Goal: Check status: Check status

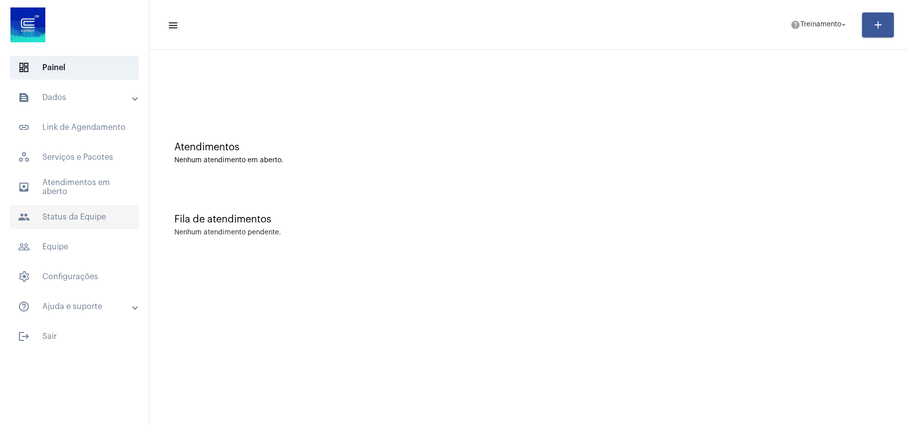
click at [72, 213] on span "people Status da Equipe" at bounding box center [74, 217] width 129 height 24
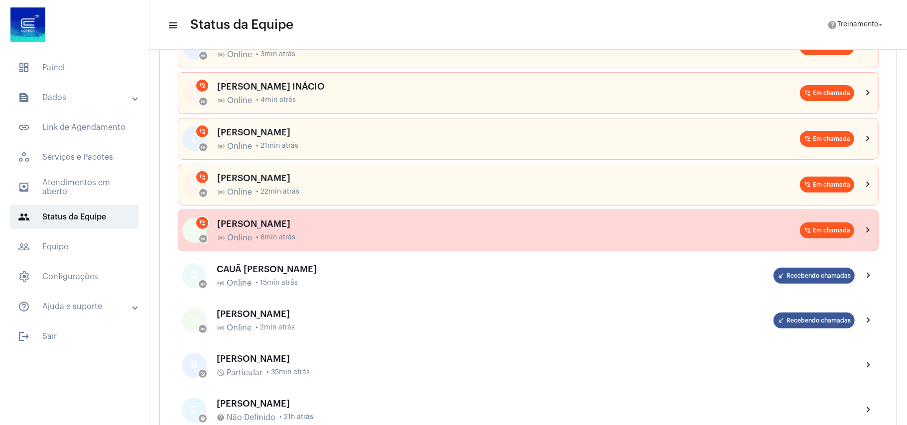
scroll to position [199, 0]
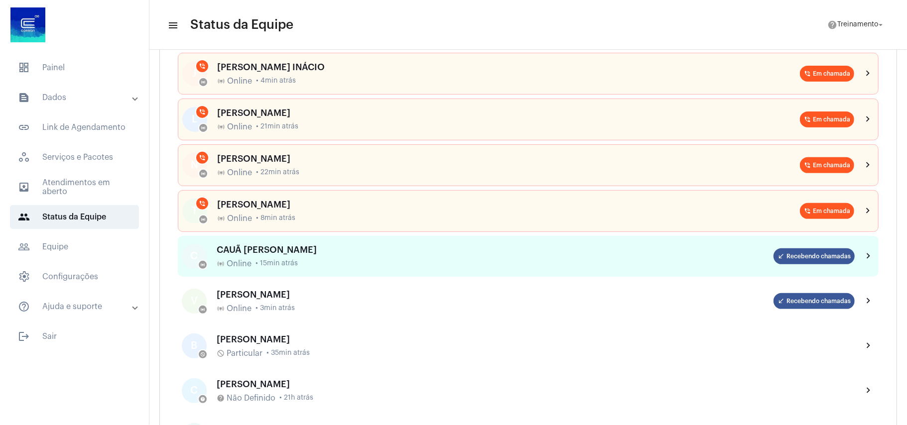
scroll to position [199, 0]
